Goal: Check status

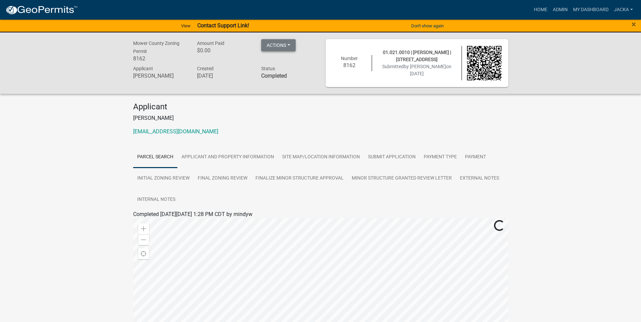
click at [294, 42] on button "Actions" at bounding box center [278, 45] width 34 height 12
click at [294, 64] on link "Printer Friendly" at bounding box center [288, 63] width 54 height 16
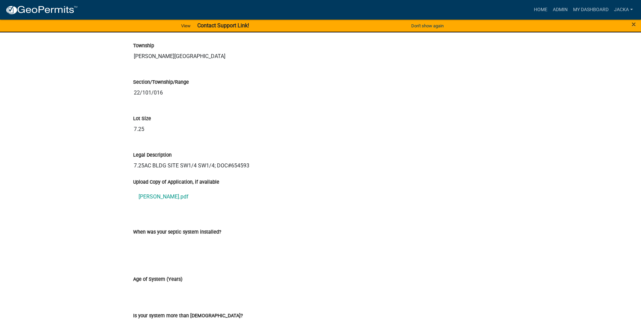
scroll to position [879, 0]
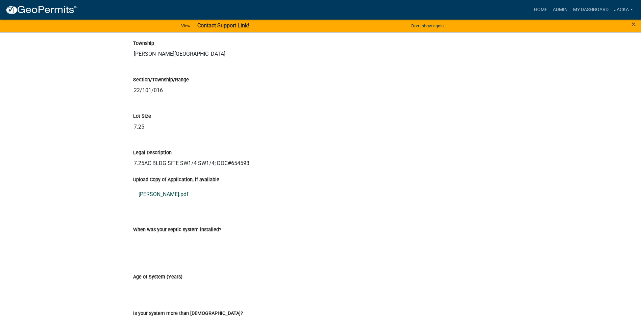
click at [159, 196] on link "Adams ZP.pdf" at bounding box center [320, 195] width 375 height 16
click at [158, 192] on link "Adams ZP.pdf" at bounding box center [320, 195] width 375 height 16
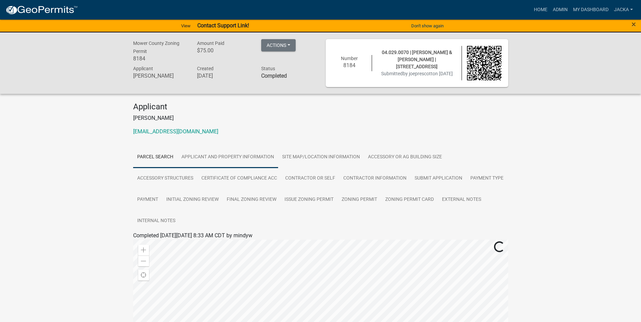
click at [220, 149] on link "Applicant and Property Information" at bounding box center [227, 158] width 101 height 22
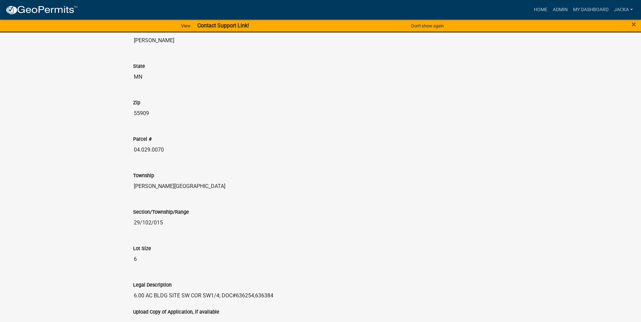
scroll to position [811, 0]
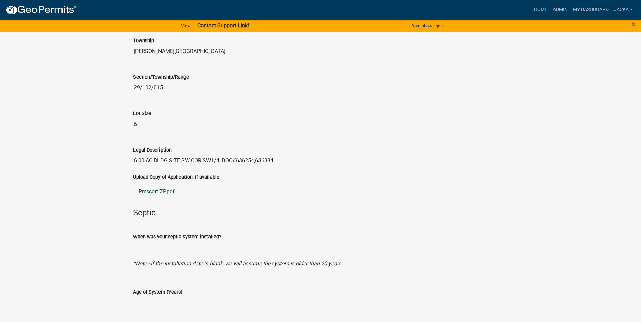
click at [158, 190] on link "Prescott ZP.pdf" at bounding box center [320, 192] width 375 height 16
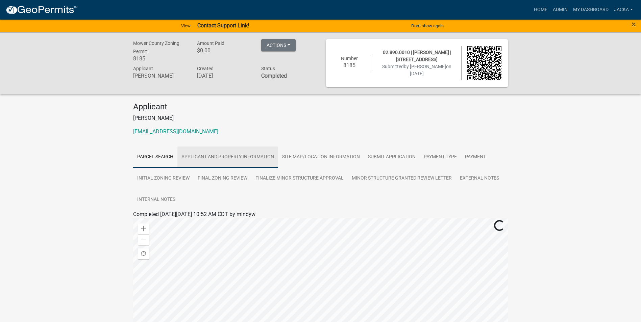
click at [212, 155] on link "Applicant and Property Information" at bounding box center [227, 158] width 101 height 22
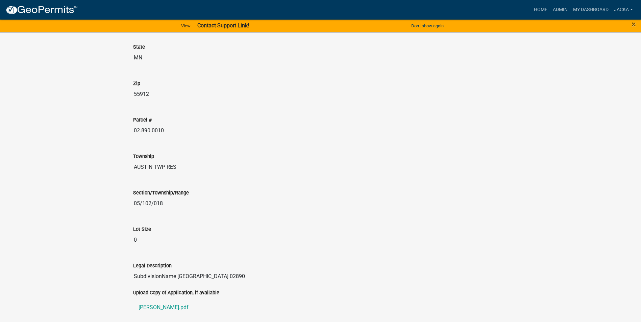
scroll to position [676, 0]
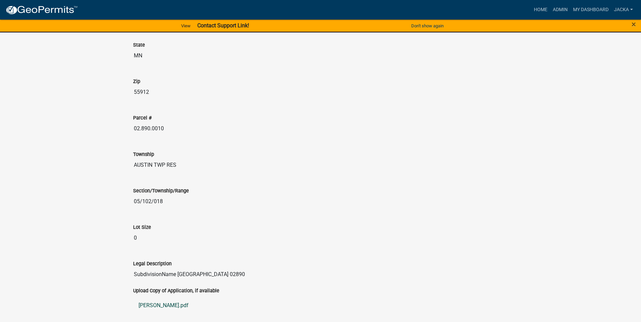
click at [168, 303] on link "Galdamez ZP.pdf" at bounding box center [320, 306] width 375 height 16
